Goal: Task Accomplishment & Management: Manage account settings

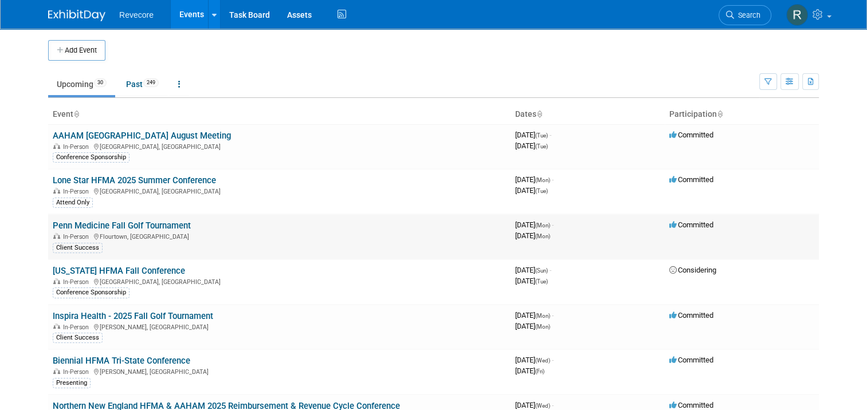
scroll to position [734, 0]
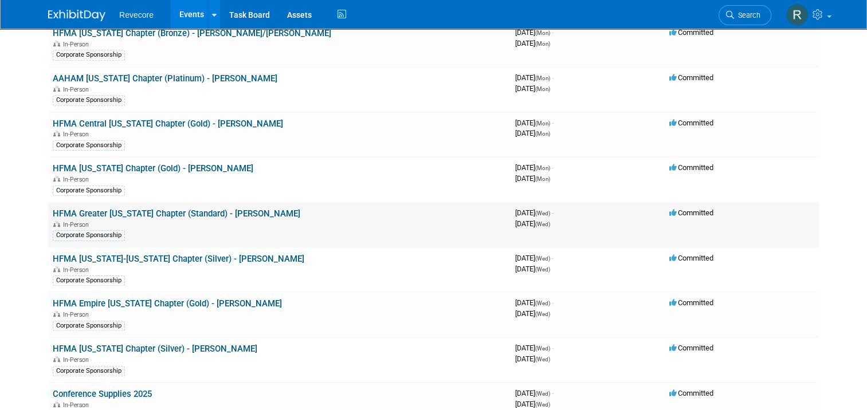
click at [181, 209] on link "HFMA Greater [US_STATE] Chapter (Standard) - [PERSON_NAME]" at bounding box center [177, 214] width 248 height 10
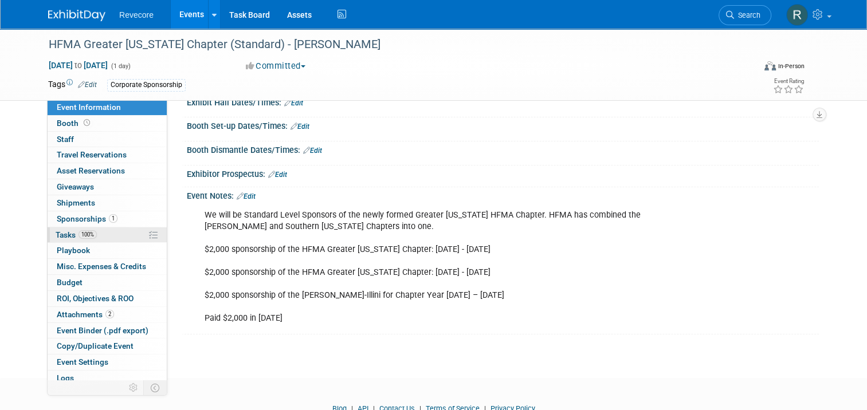
scroll to position [172, 0]
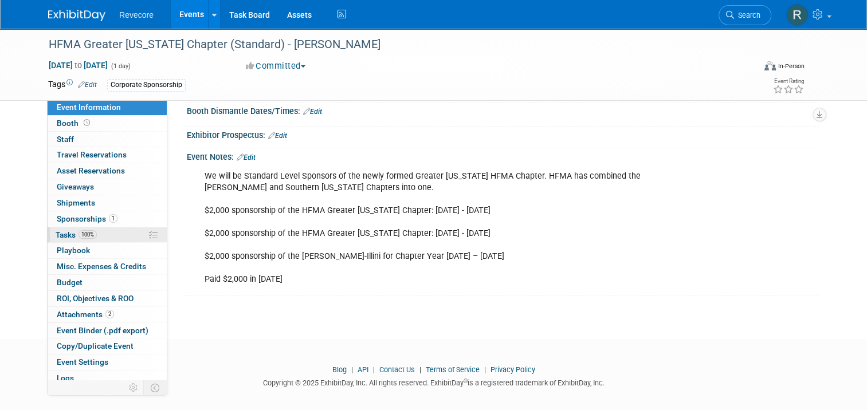
click at [115, 228] on link "100% Tasks 100%" at bounding box center [107, 235] width 119 height 15
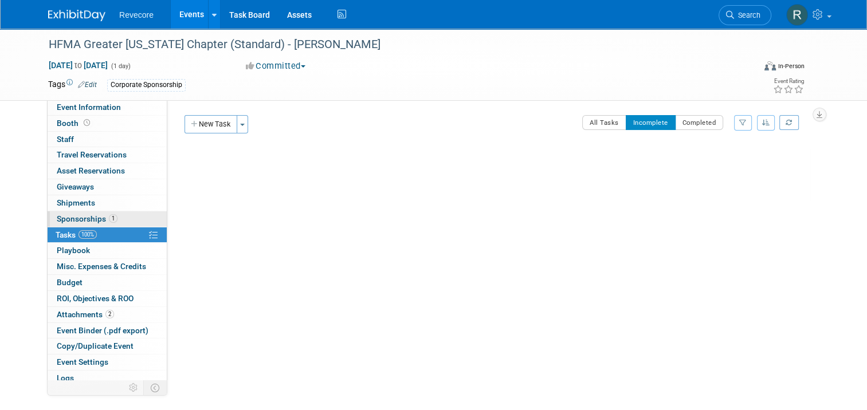
click at [116, 224] on link "1 Sponsorships 1" at bounding box center [107, 219] width 119 height 15
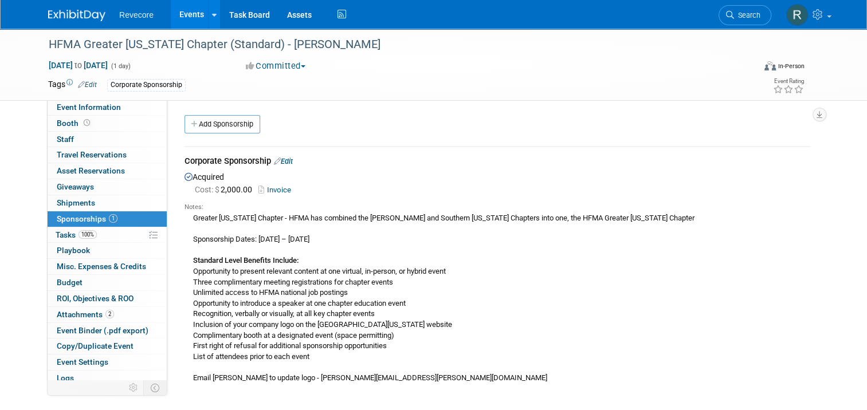
click at [280, 165] on link "Edit" at bounding box center [283, 161] width 19 height 9
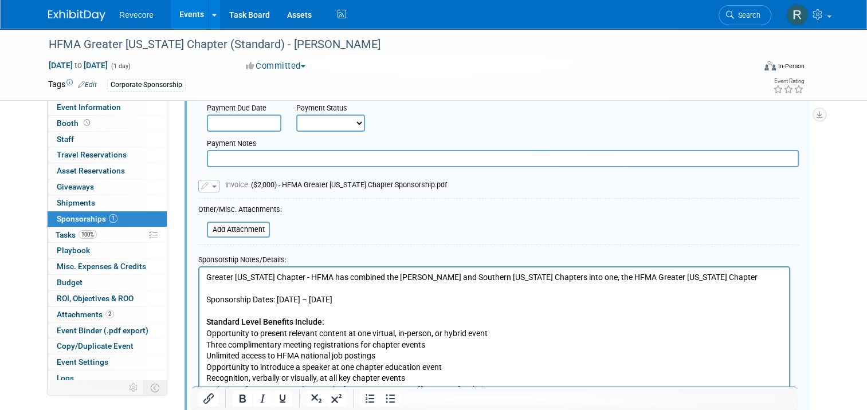
scroll to position [361, 0]
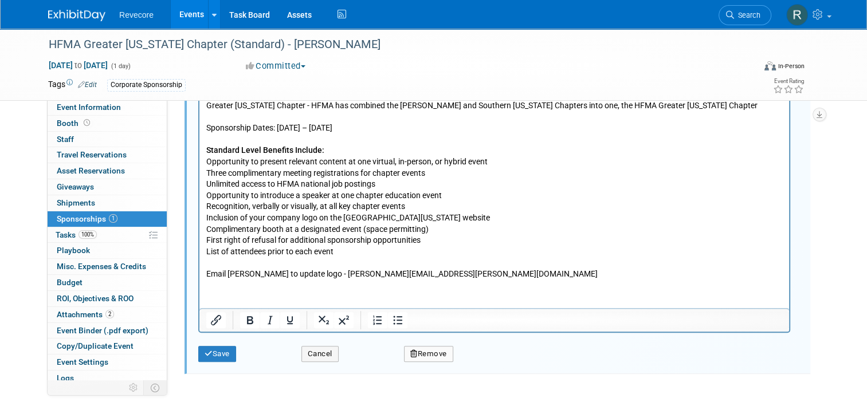
click at [323, 129] on p "Greater Illinois Chapter - HFMA has combined the McMahon and Southern Illinois …" at bounding box center [494, 190] width 577 height 180
click at [382, 128] on p "Greater Illinois Chapter - HFMA has combined the McMahon and Southern Illinois …" at bounding box center [494, 190] width 577 height 180
drag, startPoint x: 450, startPoint y: 279, endPoint x: 209, endPoint y: 169, distance: 264.7
click at [211, 173] on html "Greater Illinois Chapter - HFMA has combined the McMahon and Southern Illinois …" at bounding box center [494, 188] width 590 height 185
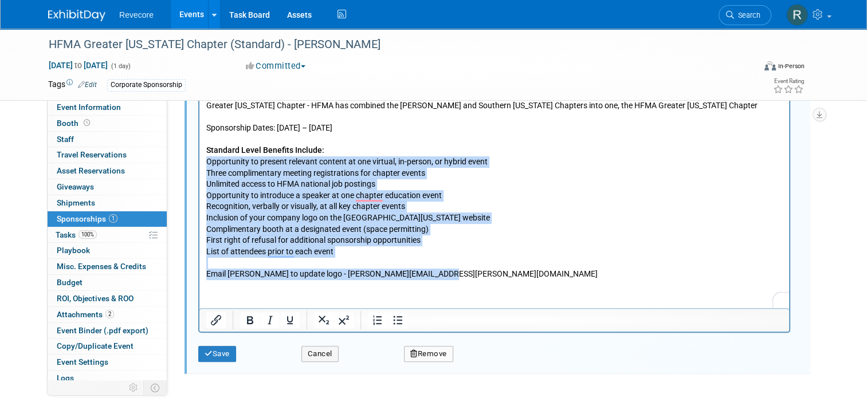
drag, startPoint x: 208, startPoint y: 163, endPoint x: 466, endPoint y: 291, distance: 288.2
click at [466, 280] on html "Greater Illinois Chapter - HFMA has combined the McMahon and Southern Illinois …" at bounding box center [494, 188] width 590 height 185
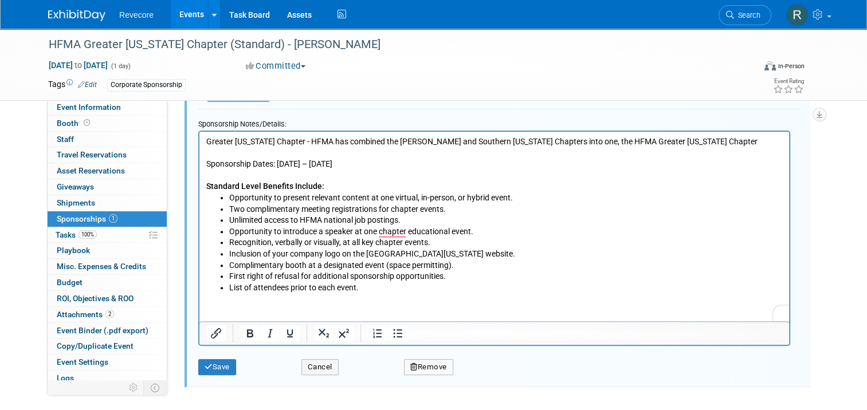
scroll to position [344, 0]
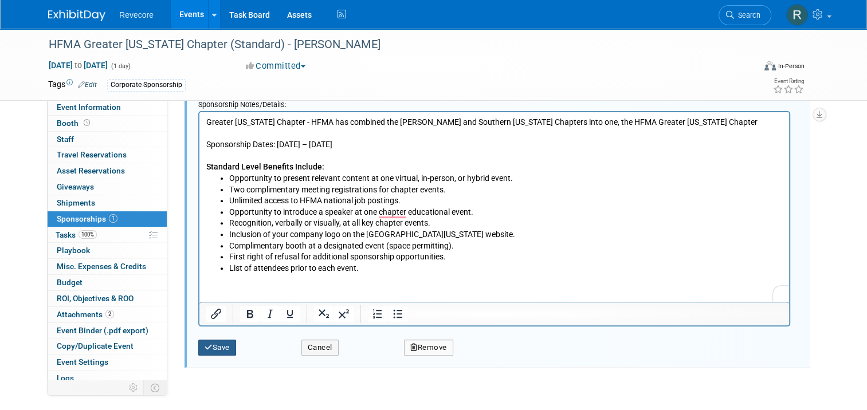
click at [226, 350] on button "Save" at bounding box center [217, 348] width 38 height 16
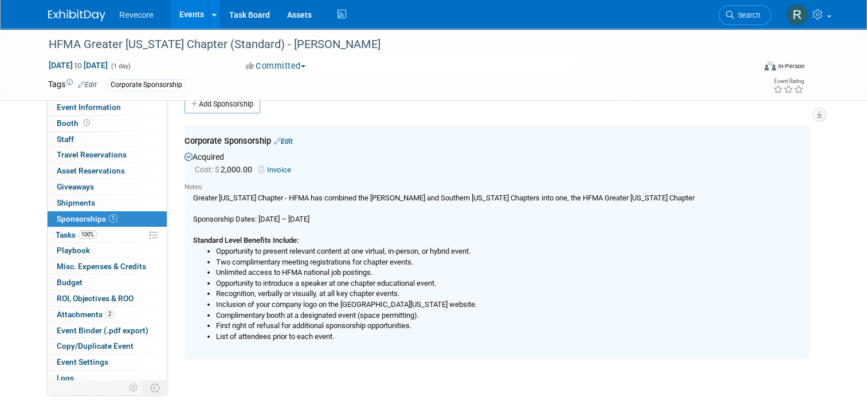
scroll to position [17, 0]
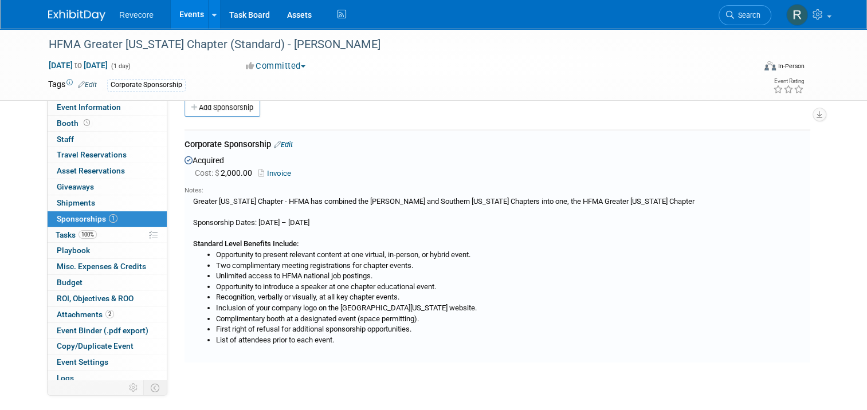
click at [287, 142] on link "Edit" at bounding box center [283, 144] width 19 height 9
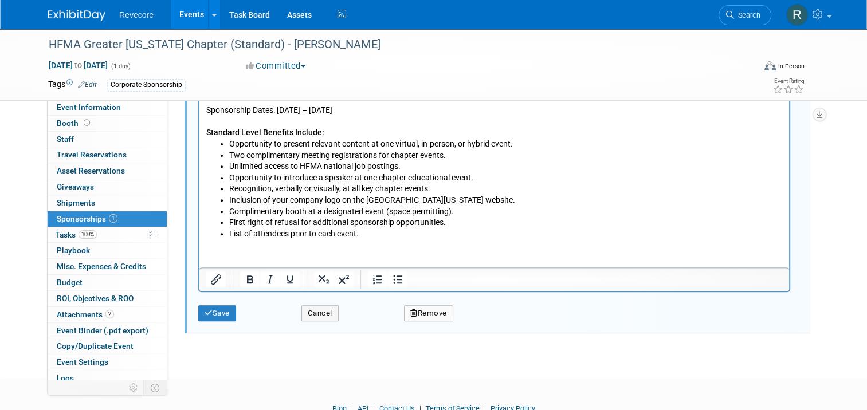
scroll to position [303, 0]
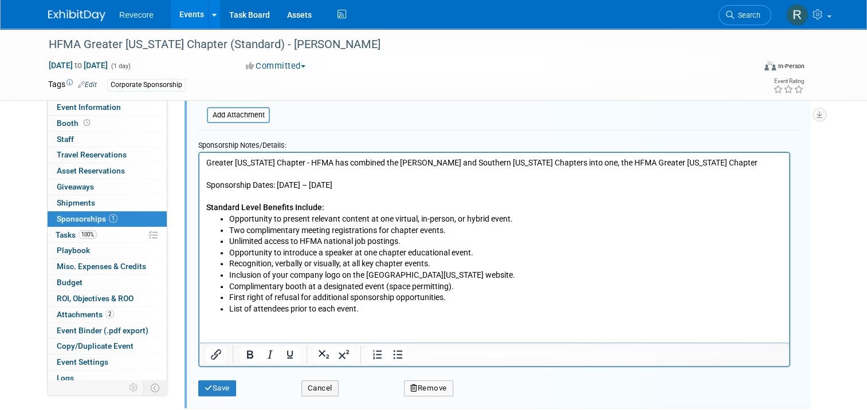
click at [378, 309] on li "List of attendees prior to each event." at bounding box center [506, 309] width 554 height 11
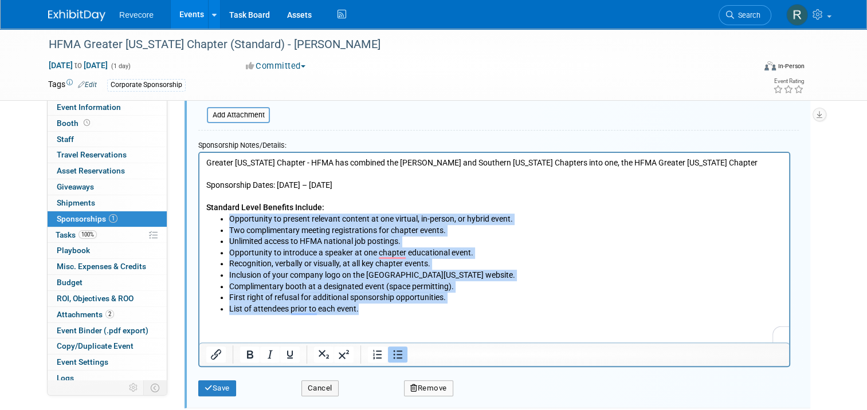
drag, startPoint x: 378, startPoint y: 309, endPoint x: 225, endPoint y: 220, distance: 177.3
click at [225, 220] on ul "Opportunity to present relevant content at one virtual, in-person, or hybrid ev…" at bounding box center [494, 264] width 577 height 101
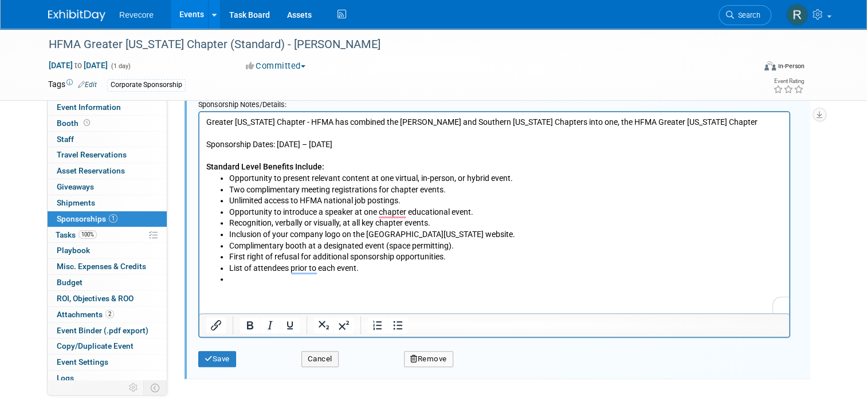
scroll to position [361, 0]
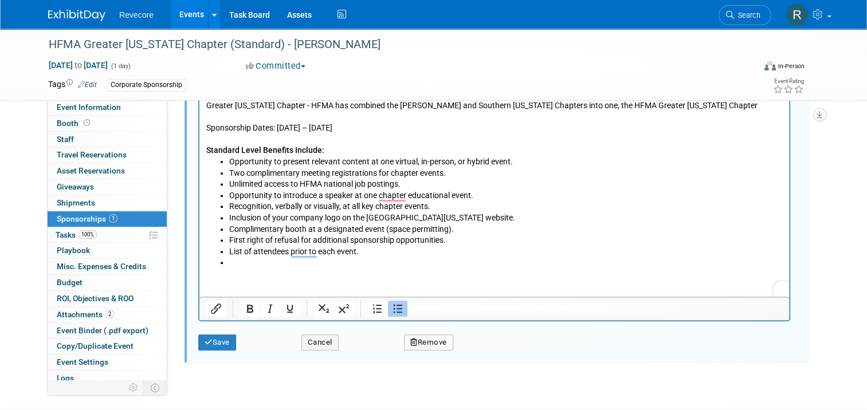
click at [271, 269] on html "Greater Illinois Chapter - HFMA has combined the McMahon and Southern Illinois …" at bounding box center [494, 182] width 590 height 173
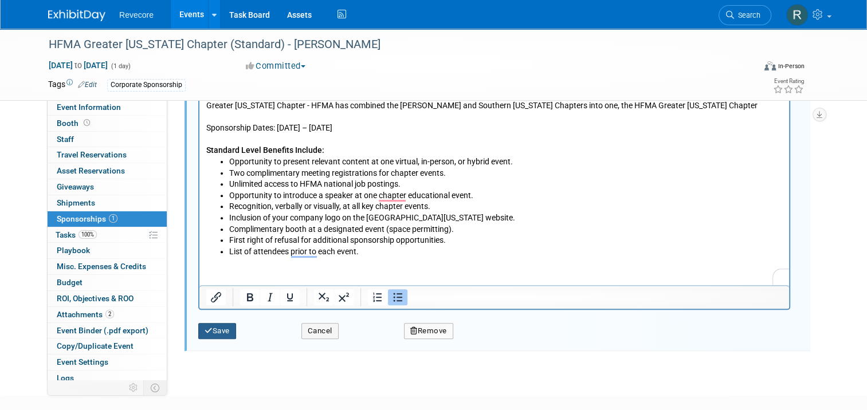
click at [211, 330] on button "Save" at bounding box center [217, 331] width 38 height 16
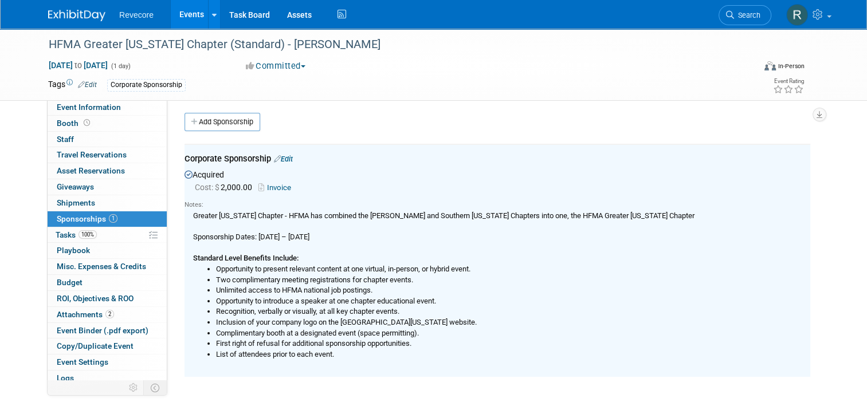
scroll to position [0, 0]
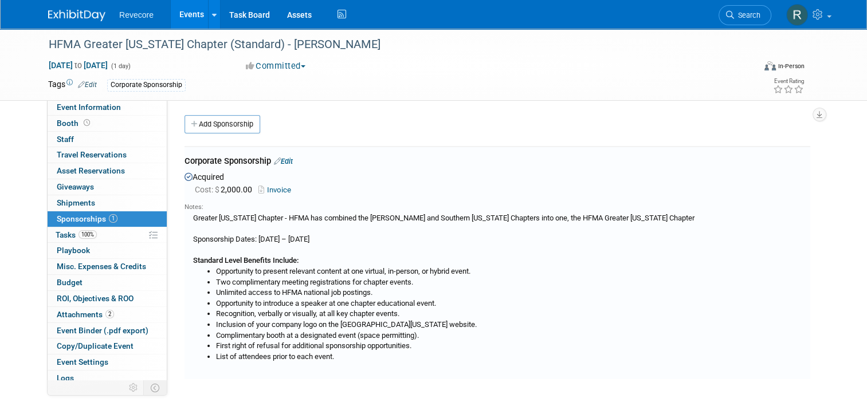
click at [174, 28] on link "Events" at bounding box center [192, 14] width 42 height 29
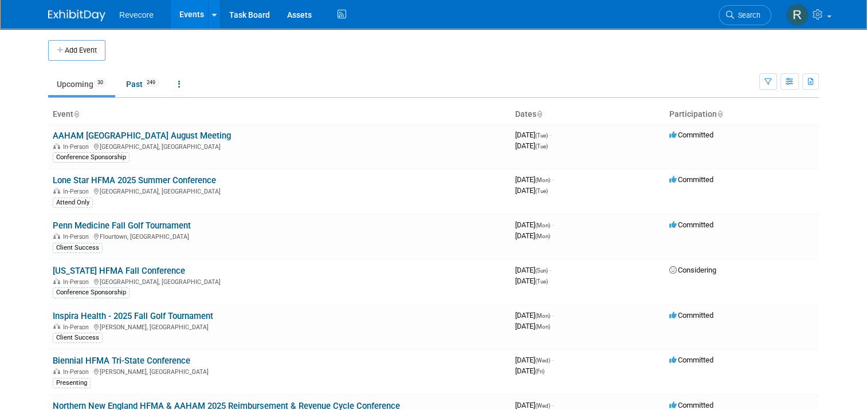
click at [194, 21] on link "Events" at bounding box center [192, 14] width 42 height 29
click at [452, 62] on td "Upcoming 30 Past 249 All Events 279 Past and Upcoming Grouped Annually Events g…" at bounding box center [403, 79] width 711 height 37
click at [178, 25] on link "Events" at bounding box center [192, 14] width 42 height 29
click at [818, 21] on link at bounding box center [808, 14] width 56 height 29
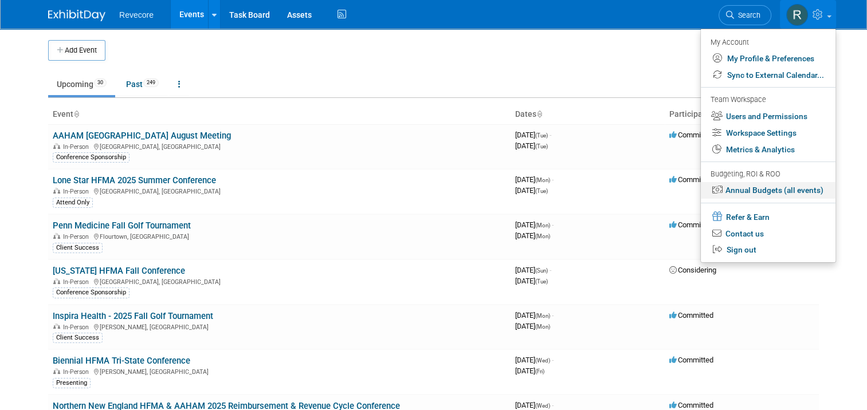
click at [782, 193] on link "Annual Budgets (all events)" at bounding box center [768, 190] width 135 height 17
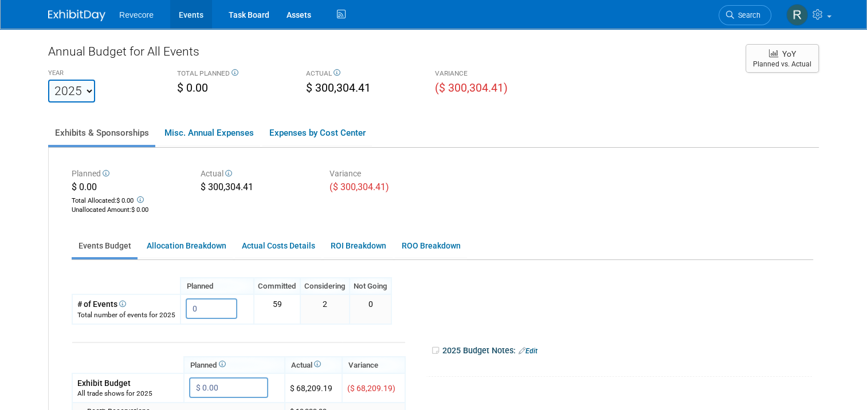
click at [195, 15] on link "Events" at bounding box center [191, 14] width 42 height 29
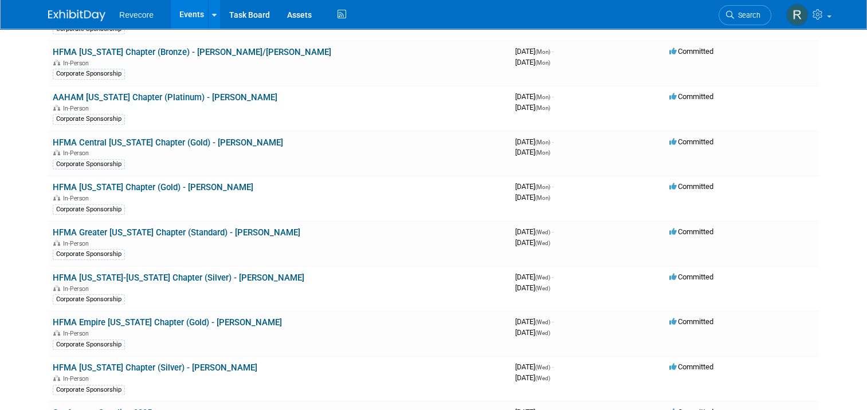
scroll to position [688, 0]
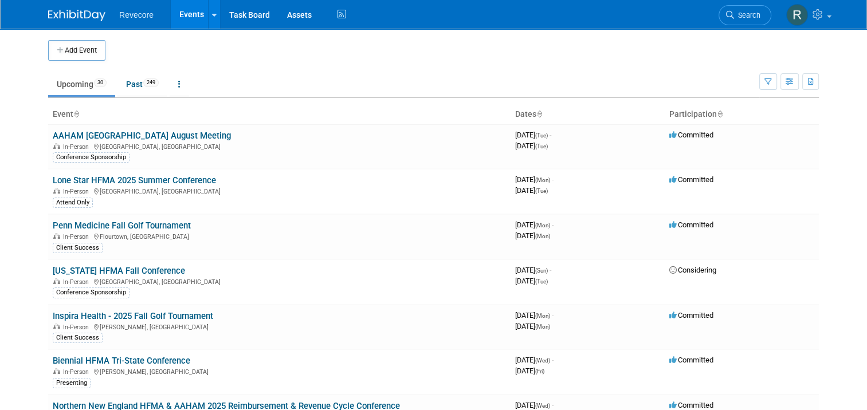
scroll to position [913, 0]
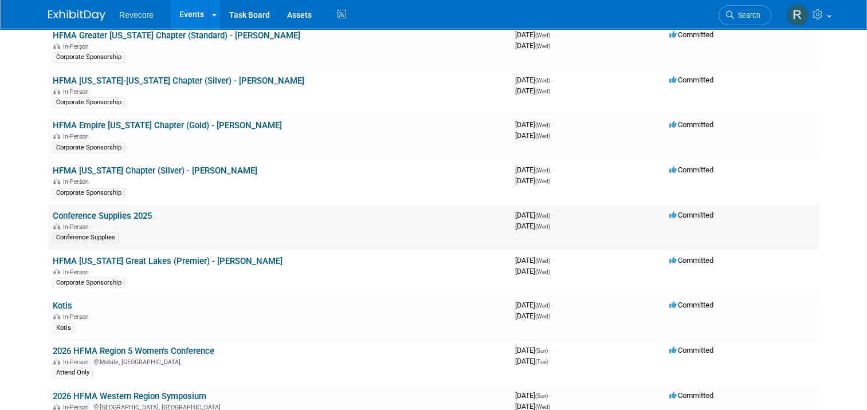
click at [122, 211] on link "Conference Supplies 2025" at bounding box center [102, 216] width 99 height 10
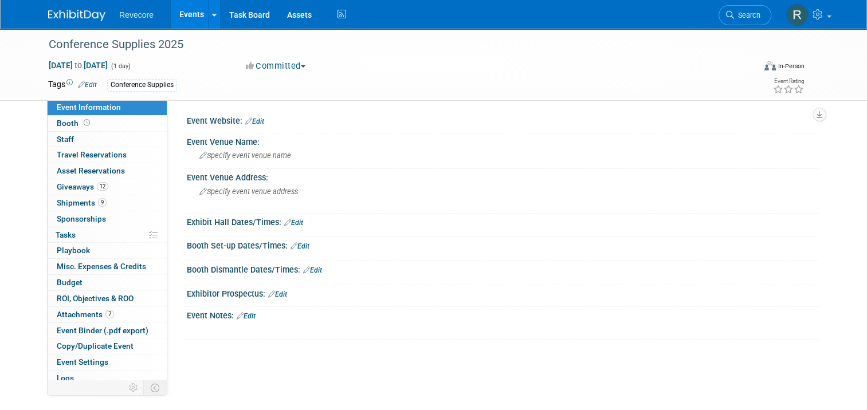
scroll to position [19, 0]
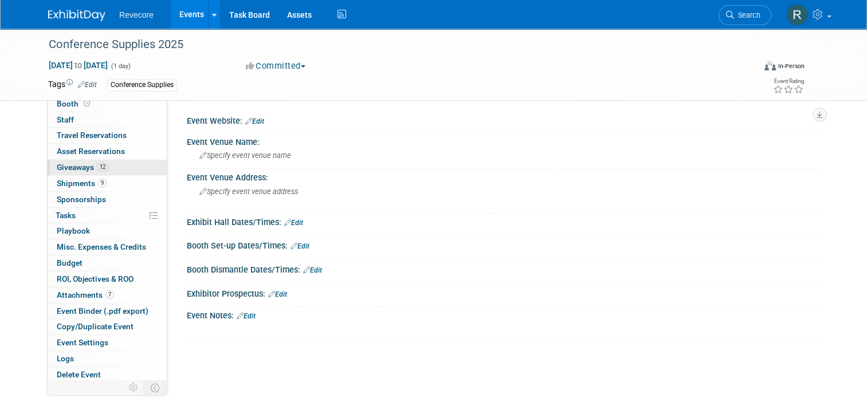
click at [108, 163] on link "12 Giveaways 12" at bounding box center [107, 167] width 119 height 15
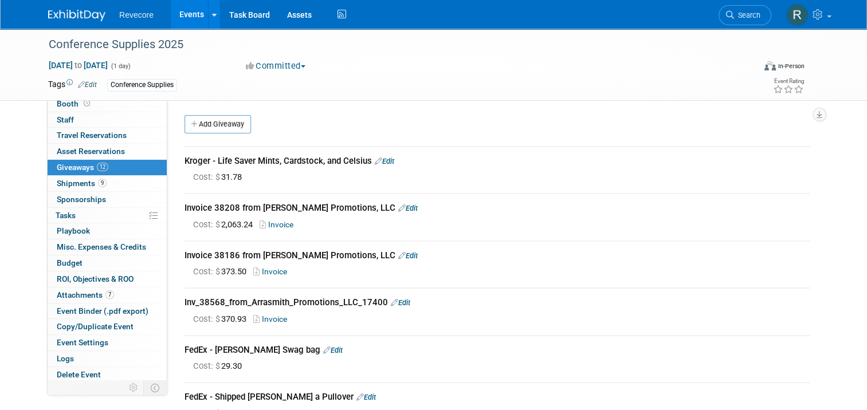
click at [202, 133] on div "Add Giveaway" at bounding box center [500, 125] width 637 height 21
click at [211, 127] on link "Add Giveaway" at bounding box center [218, 124] width 66 height 18
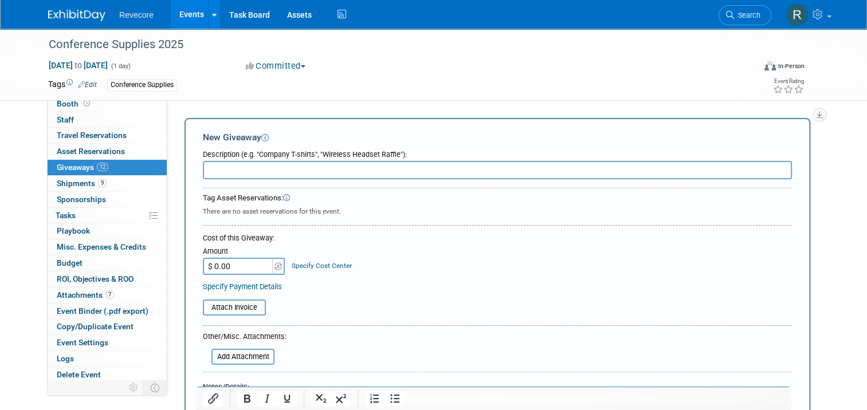
scroll to position [0, 0]
click at [355, 172] on input "text" at bounding box center [497, 170] width 589 height 18
paste input "DrinkBranders - Order #2000131342"
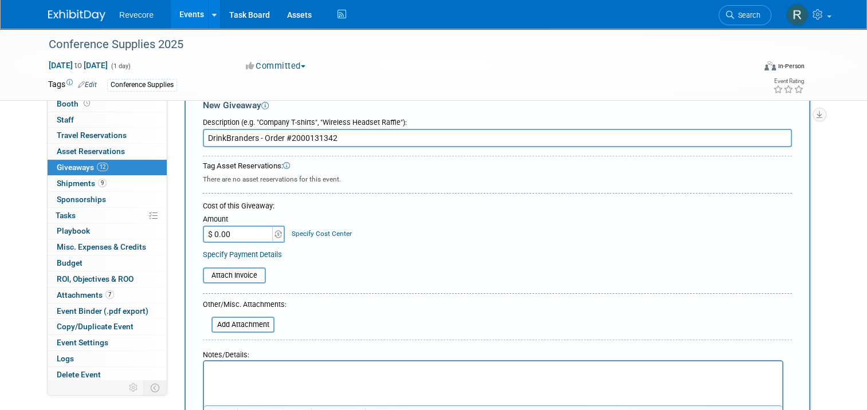
scroll to position [57, 0]
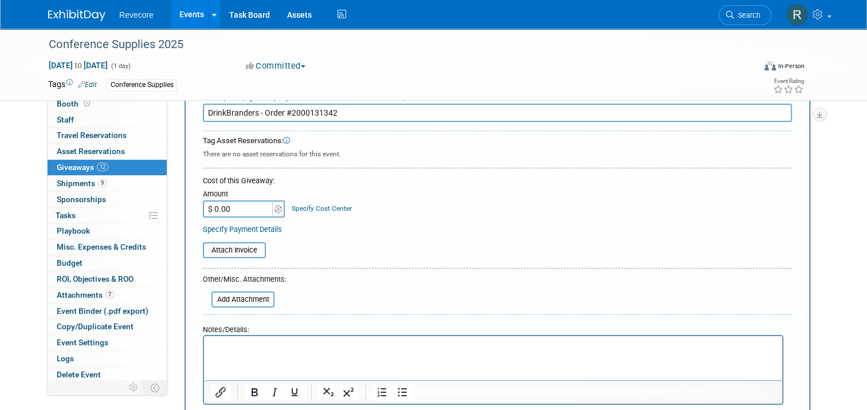
type input "DrinkBranders - Order #2000131342"
click at [248, 209] on input "$ 0.00" at bounding box center [239, 209] width 72 height 17
type input "$ 717.99"
click at [458, 230] on div "Specify Payment Details" at bounding box center [497, 230] width 589 height 12
click at [249, 244] on input "file" at bounding box center [196, 251] width 136 height 14
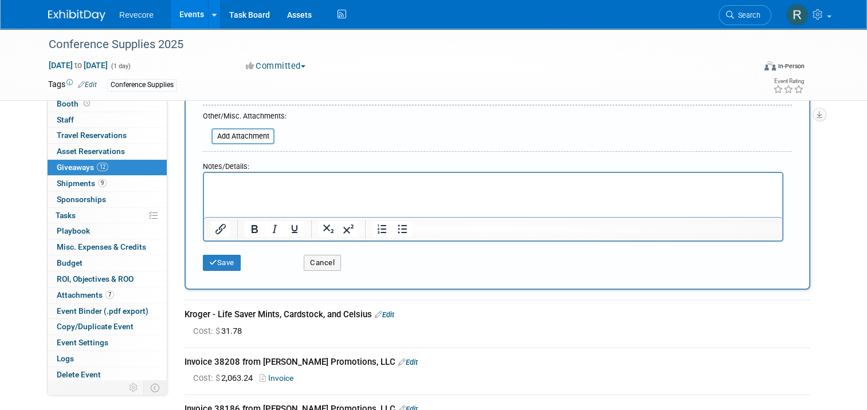
scroll to position [229, 0]
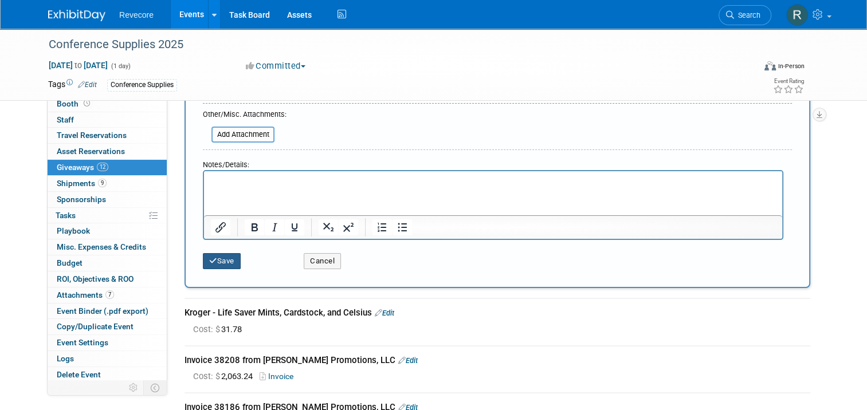
click at [213, 259] on button "Save" at bounding box center [222, 261] width 38 height 16
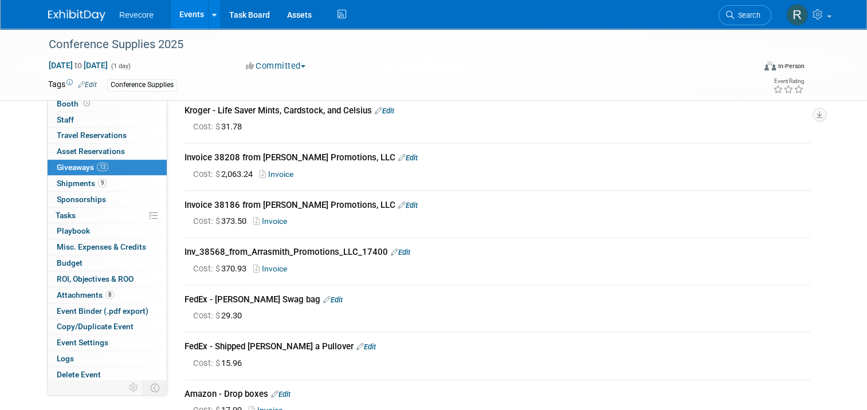
scroll to position [0, 0]
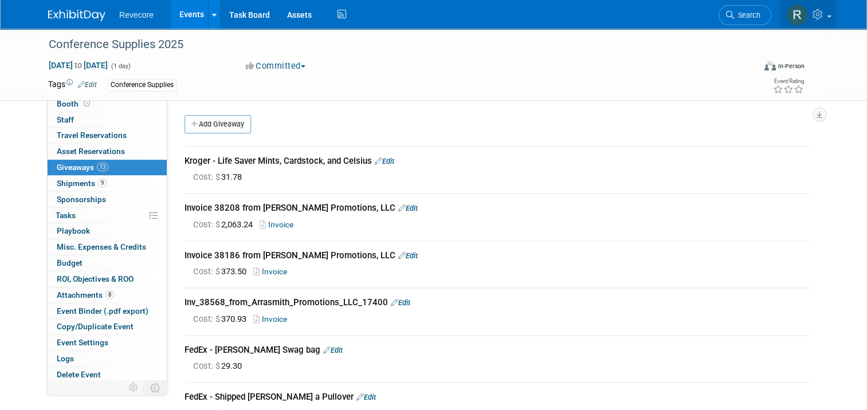
click at [827, 24] on link at bounding box center [808, 14] width 56 height 29
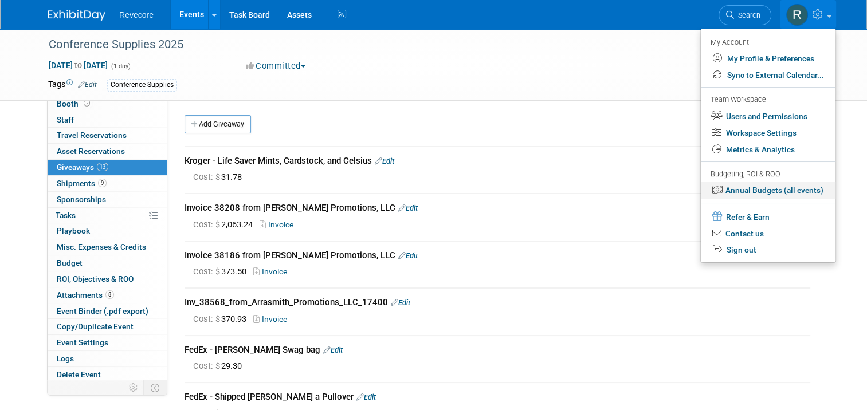
click at [770, 193] on link "Annual Budgets (all events)" at bounding box center [768, 190] width 135 height 17
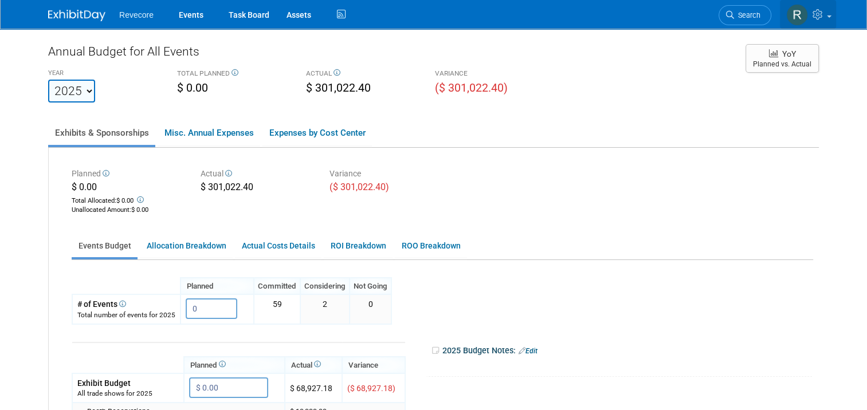
click at [831, 21] on link at bounding box center [808, 14] width 56 height 29
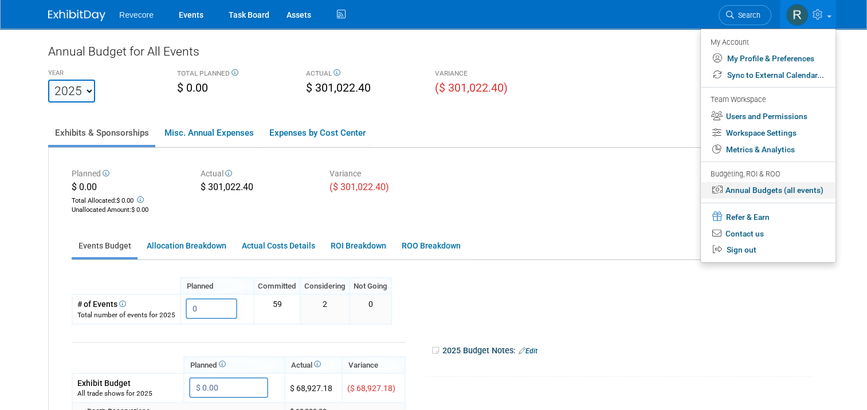
click at [768, 197] on link "Annual Budgets (all events)" at bounding box center [768, 190] width 135 height 17
